Goal: Information Seeking & Learning: Find specific page/section

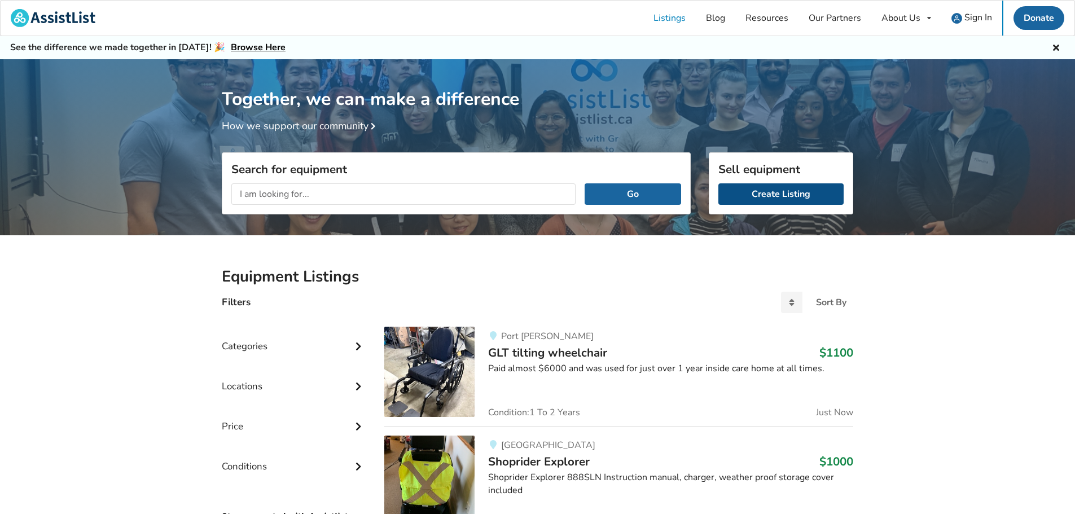
click at [794, 194] on link "Create Listing" at bounding box center [781, 193] width 125 height 21
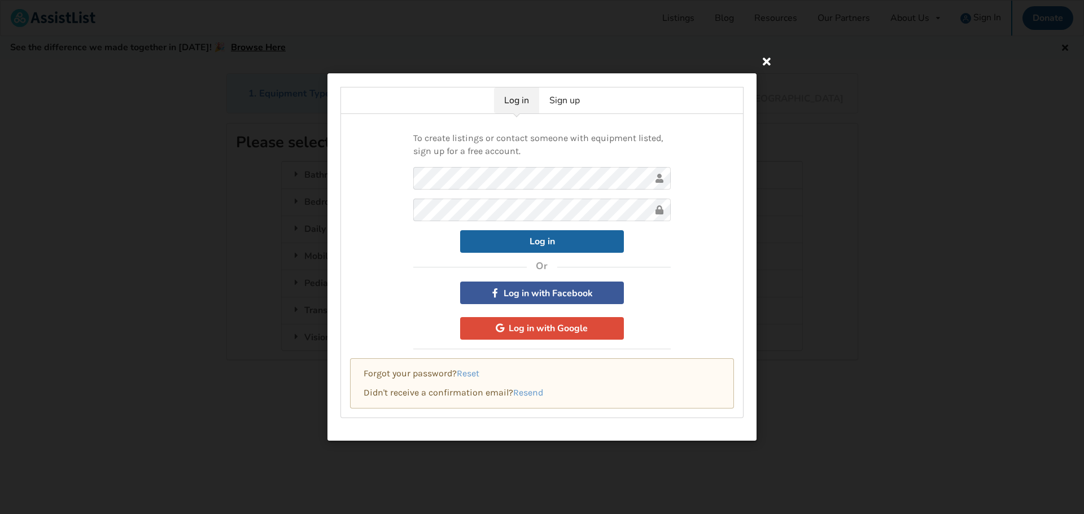
click at [774, 60] on icon at bounding box center [766, 61] width 20 height 20
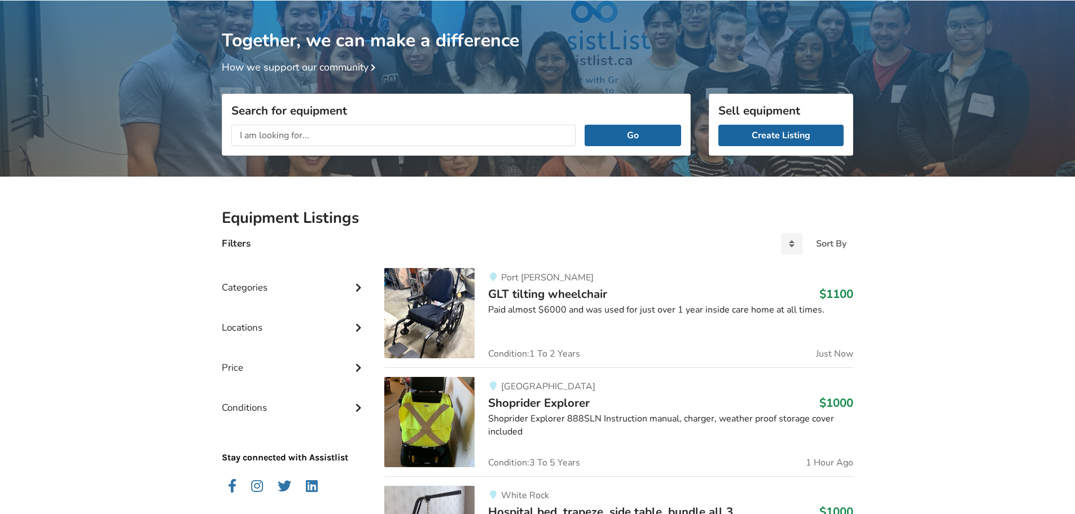
scroll to position [113, 0]
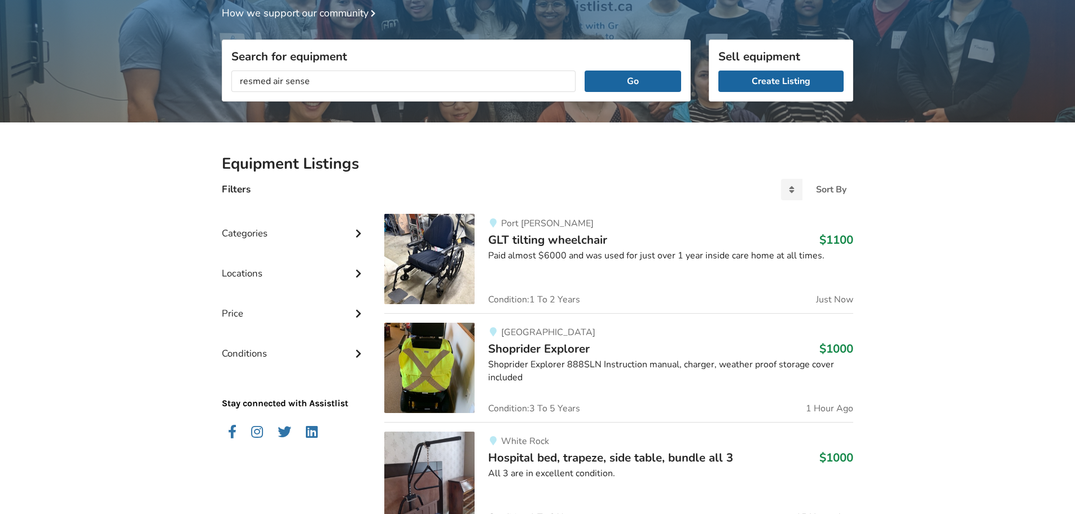
click at [585, 71] on button "Go" at bounding box center [633, 81] width 97 height 21
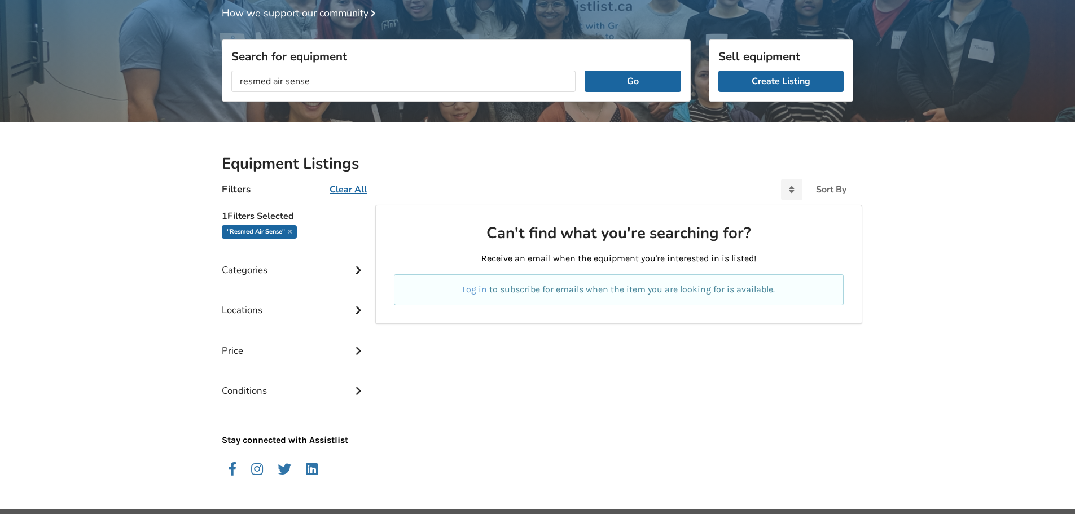
drag, startPoint x: 325, startPoint y: 87, endPoint x: 216, endPoint y: 82, distance: 109.1
click at [216, 82] on div "Search for equipment resmed air sense Go" at bounding box center [456, 118] width 487 height 80
type input "[MEDICAL_DATA]"
click at [585, 71] on button "Go" at bounding box center [633, 81] width 97 height 21
click at [283, 272] on div "Categories" at bounding box center [294, 262] width 145 height 40
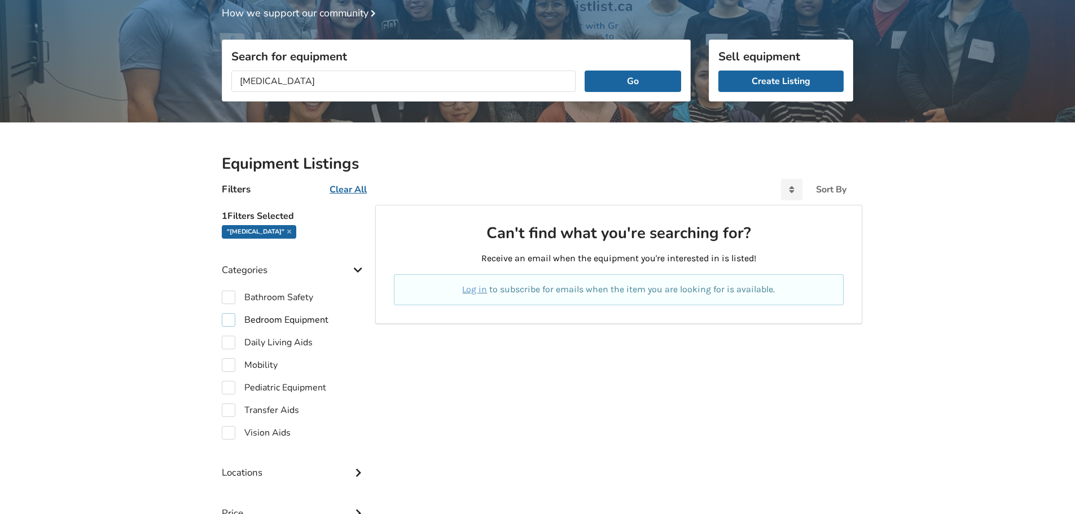
click at [290, 314] on label "Bedroom Equipment" at bounding box center [275, 320] width 107 height 14
checkbox input "true"
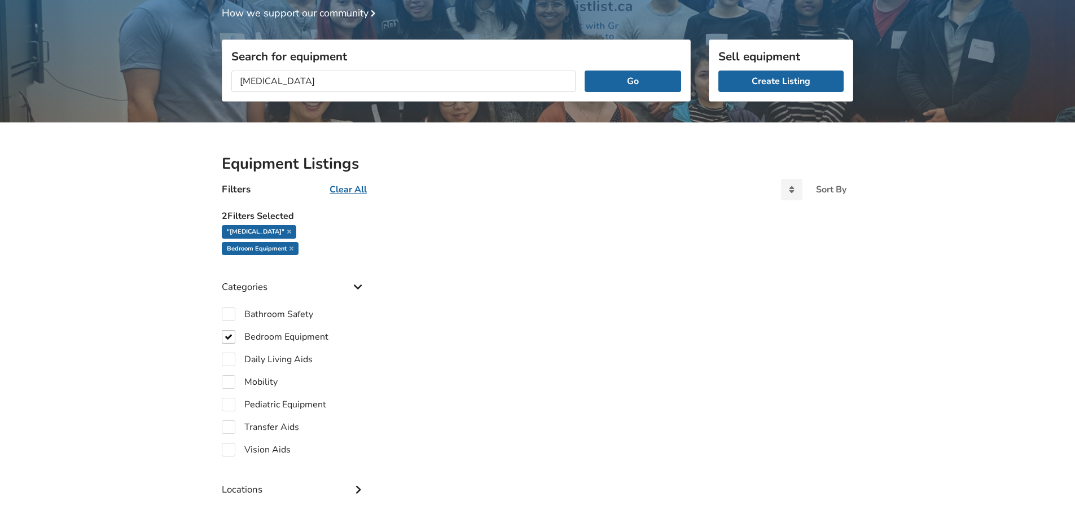
click at [255, 232] on div ""[MEDICAL_DATA]"" at bounding box center [259, 232] width 75 height 14
click at [287, 230] on icon at bounding box center [289, 232] width 4 height 6
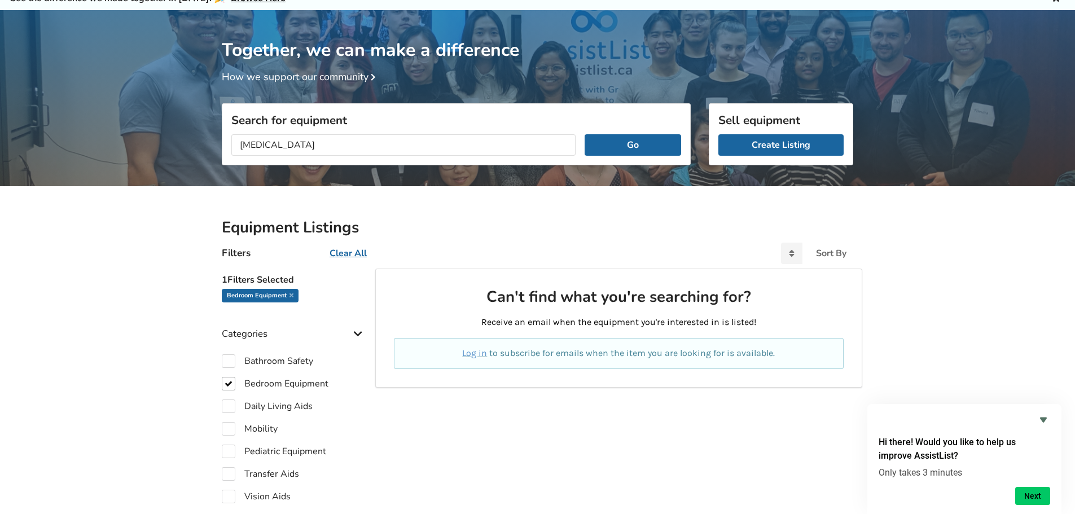
scroll to position [3, 0]
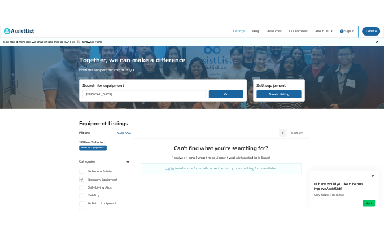
scroll to position [113, 0]
